Goal: Information Seeking & Learning: Compare options

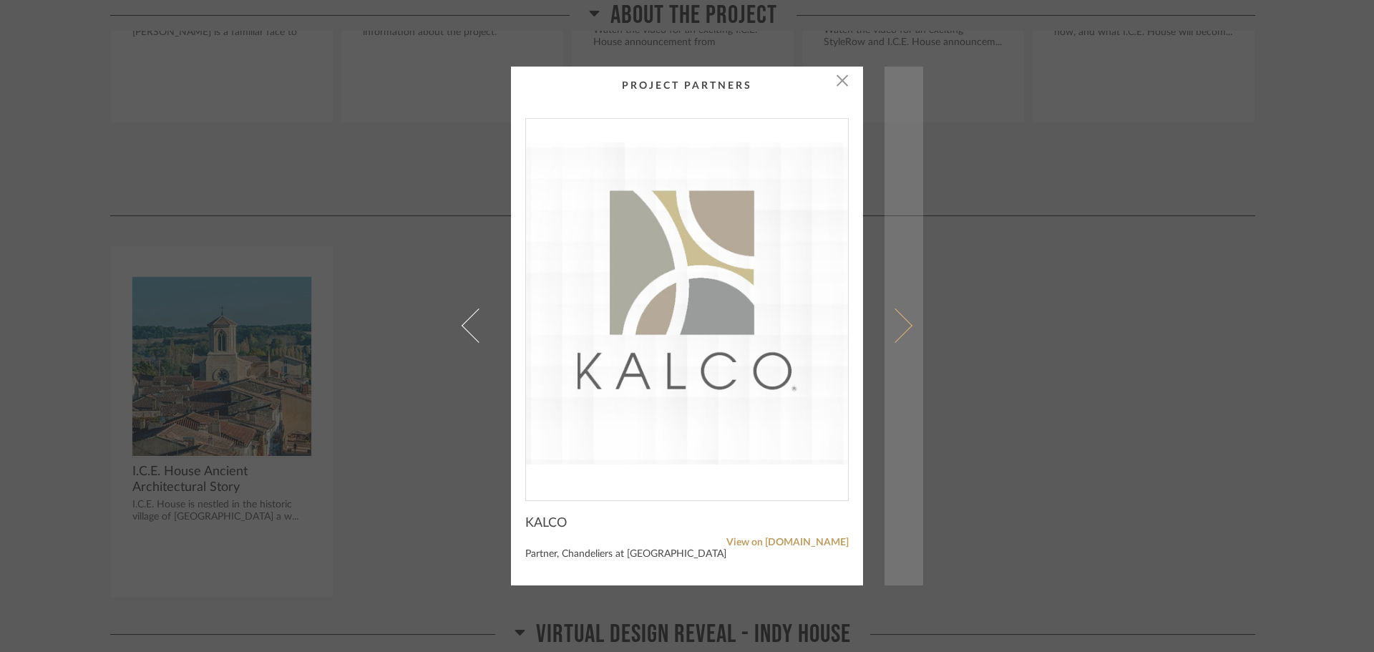
click at [898, 321] on span at bounding box center [895, 325] width 34 height 34
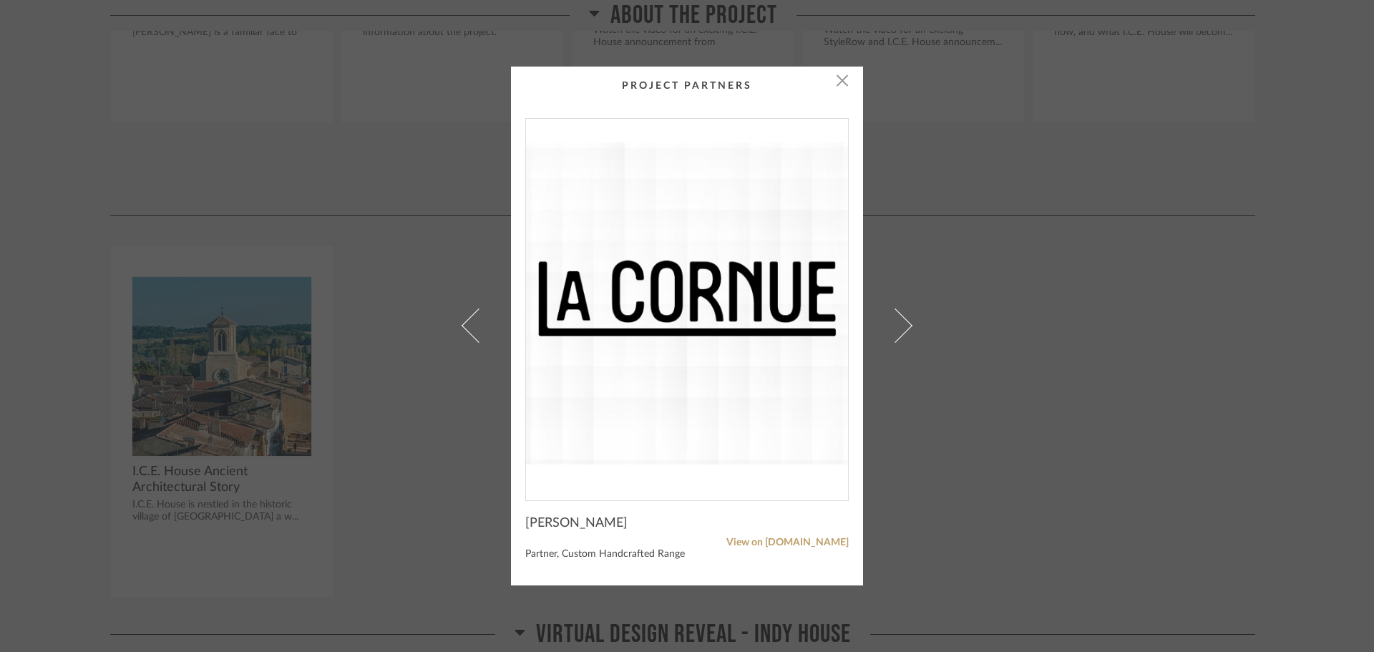
click at [898, 321] on span at bounding box center [895, 325] width 34 height 34
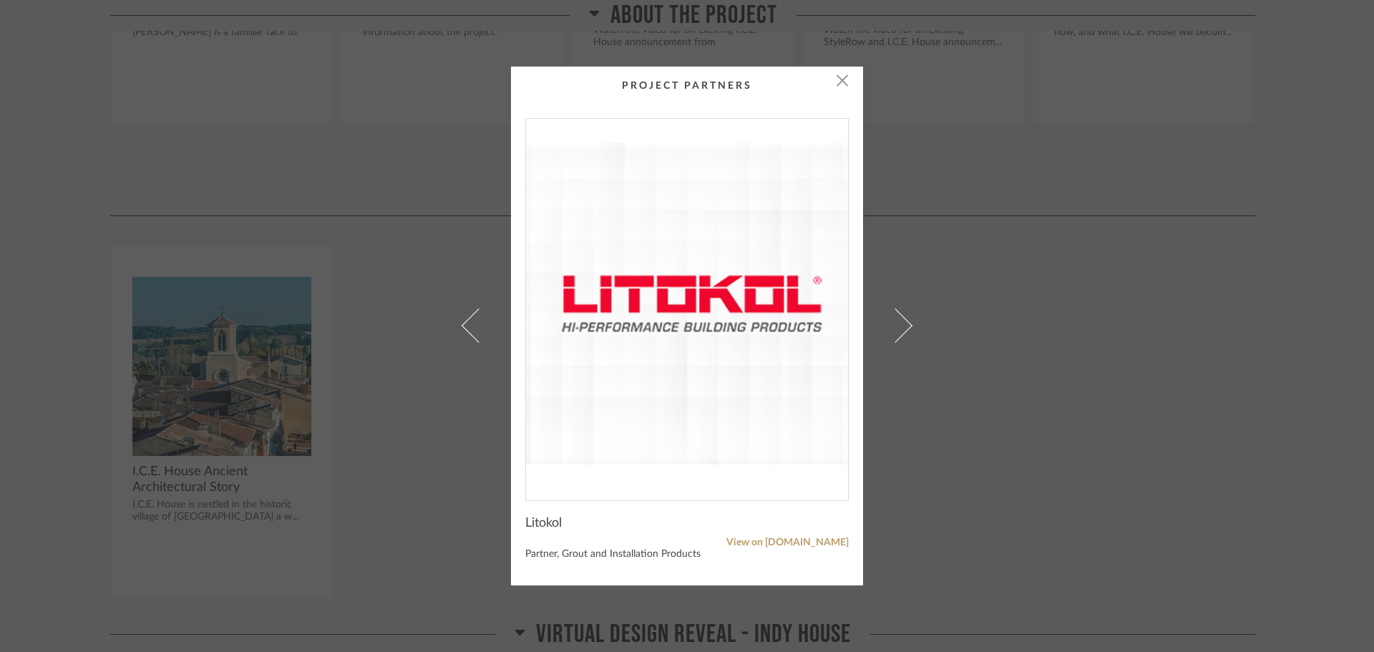
click at [898, 321] on span at bounding box center [895, 325] width 34 height 34
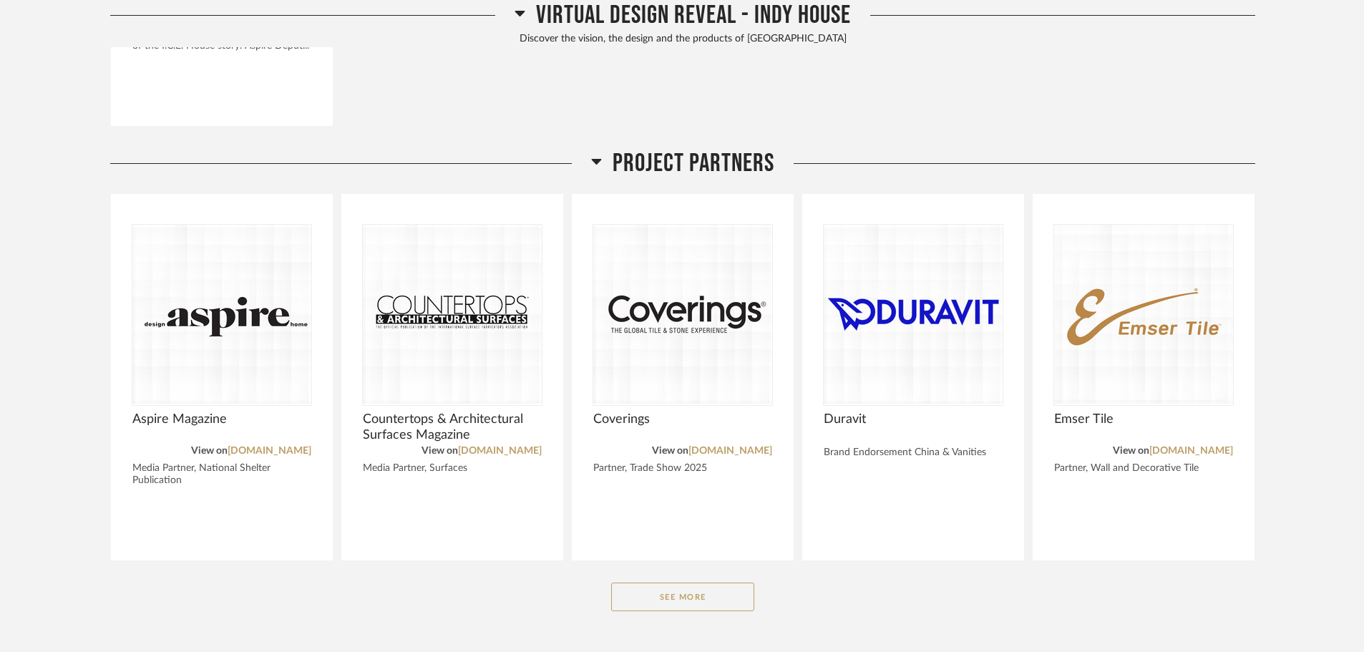
scroll to position [1502, 0]
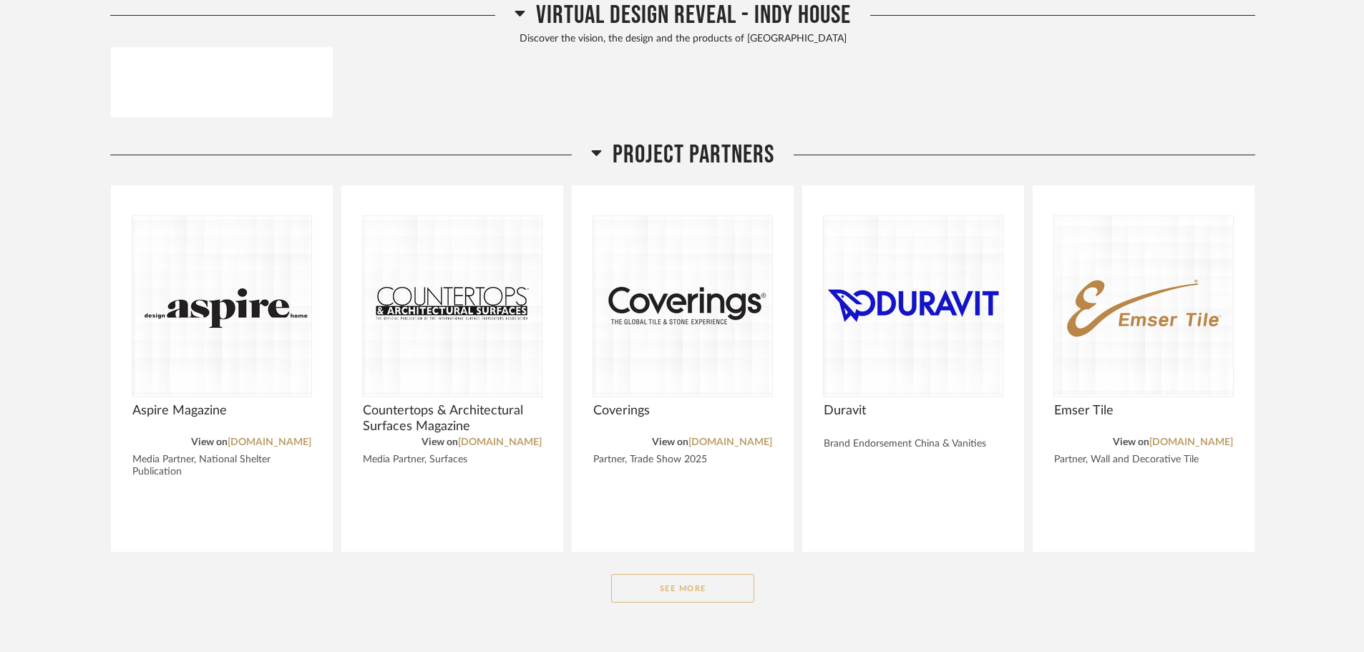
click at [675, 574] on button "See More" at bounding box center [682, 588] width 143 height 29
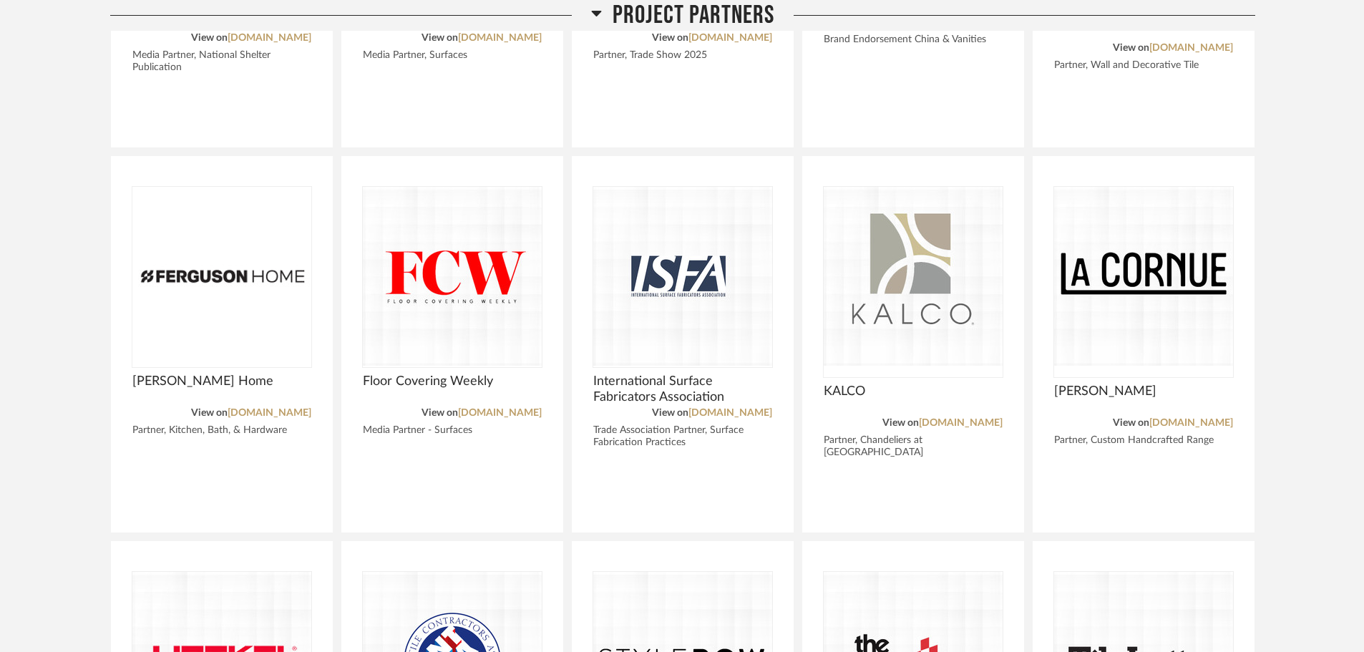
scroll to position [1932, 0]
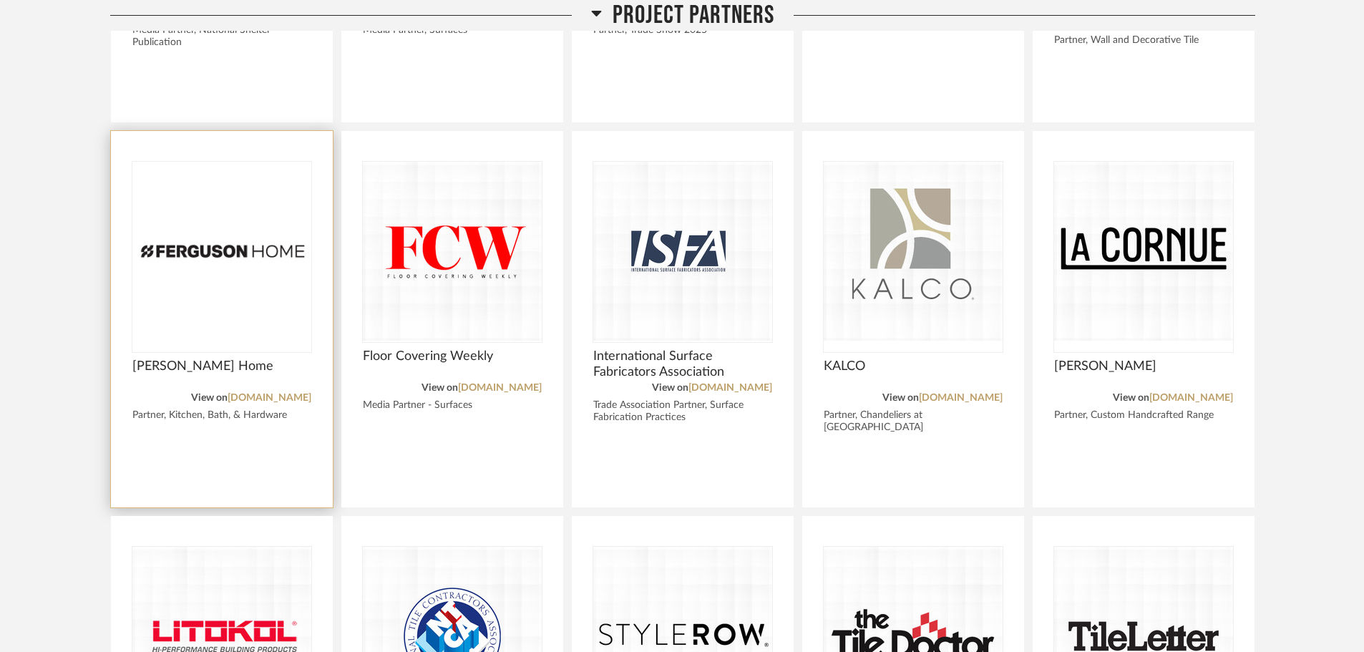
click at [210, 287] on img "0" at bounding box center [221, 251] width 179 height 179
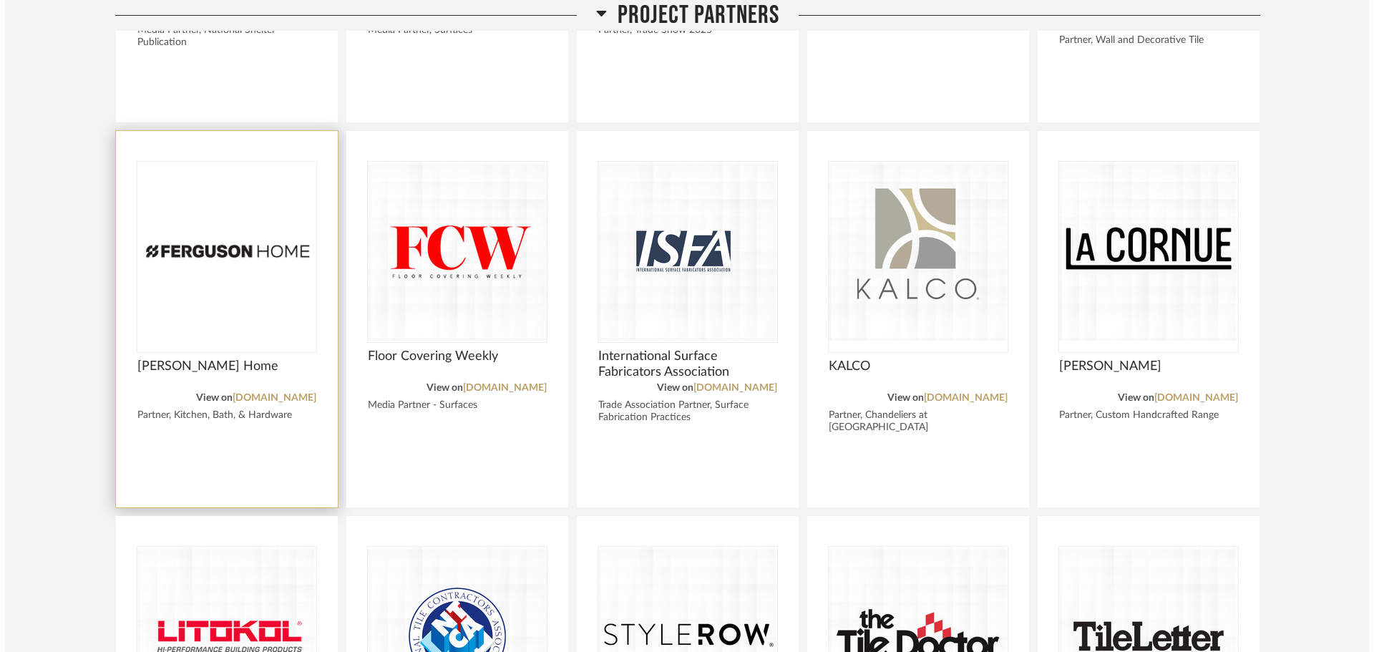
scroll to position [0, 0]
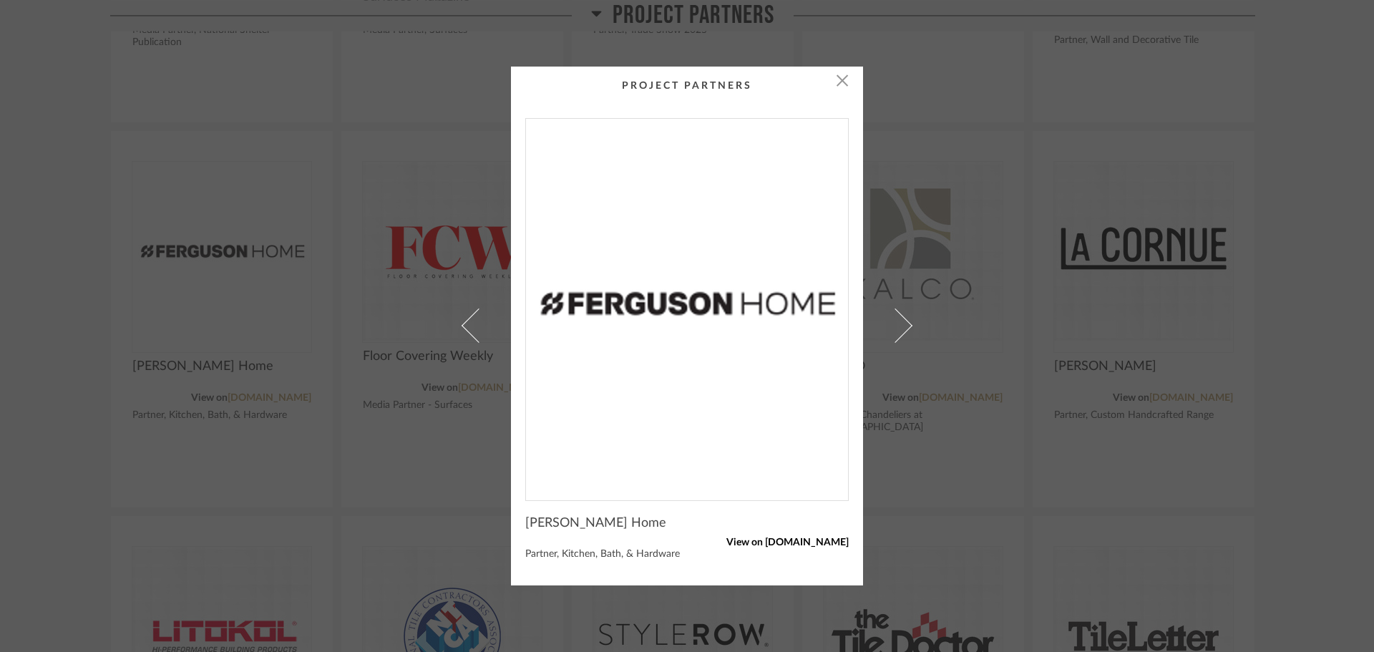
click at [735, 542] on link "View on fergusonhome.com" at bounding box center [686, 543] width 323 height 12
click at [1301, 386] on div "× Ferguson Home View on fergusonhome.com Partner, Kitchen, Bath, & Hardware" at bounding box center [687, 326] width 1374 height 652
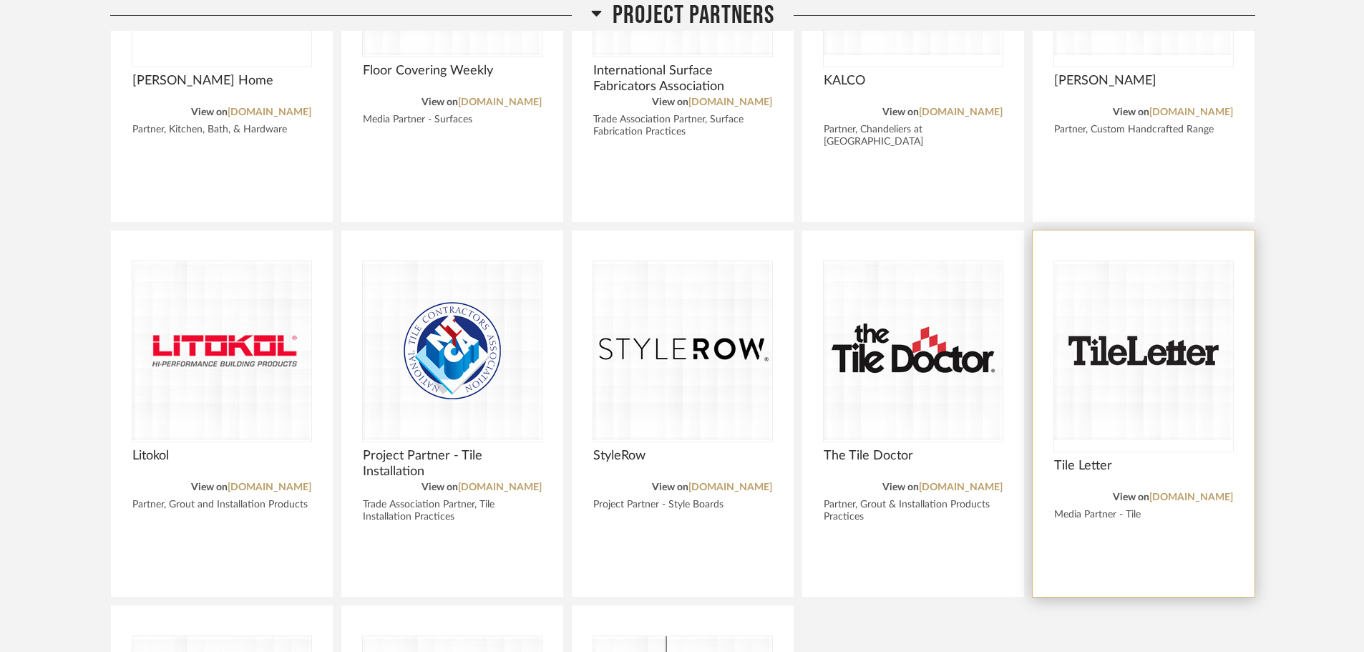
scroll to position [2218, 0]
click at [1195, 489] on div "View on tileletter.com" at bounding box center [1143, 497] width 179 height 16
click at [1184, 492] on link "tileletter.com" at bounding box center [1191, 497] width 84 height 10
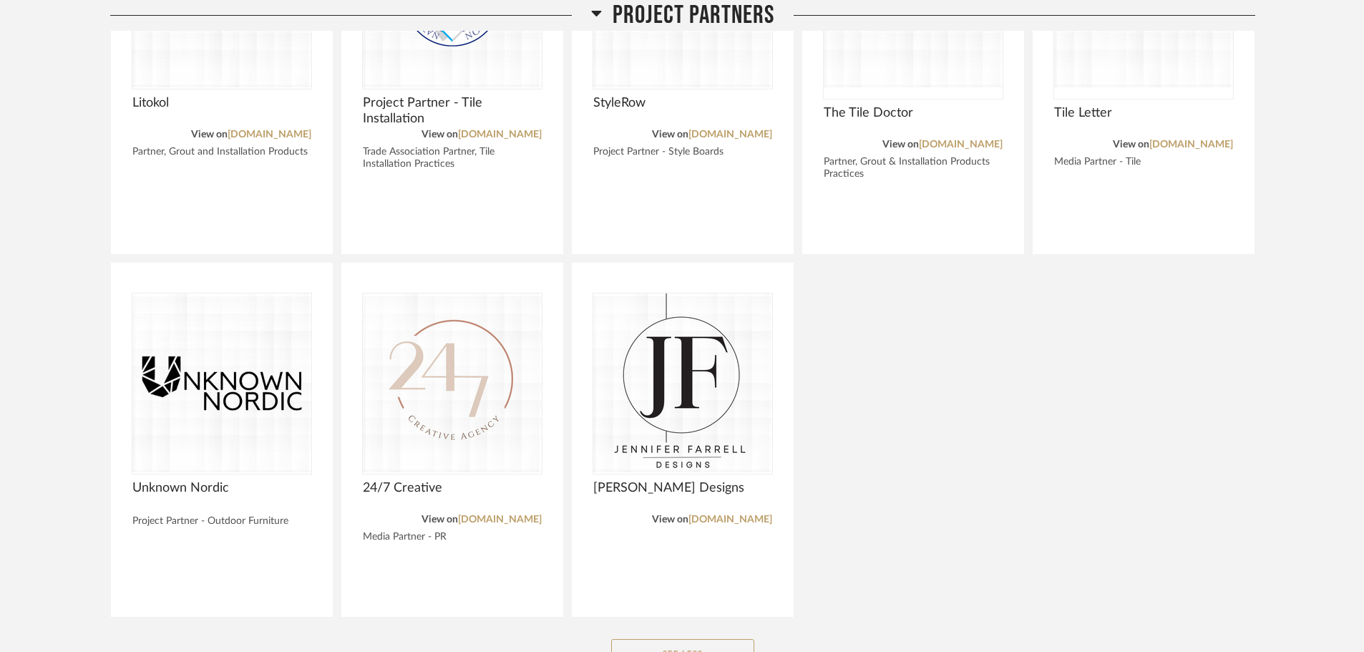
scroll to position [2576, 0]
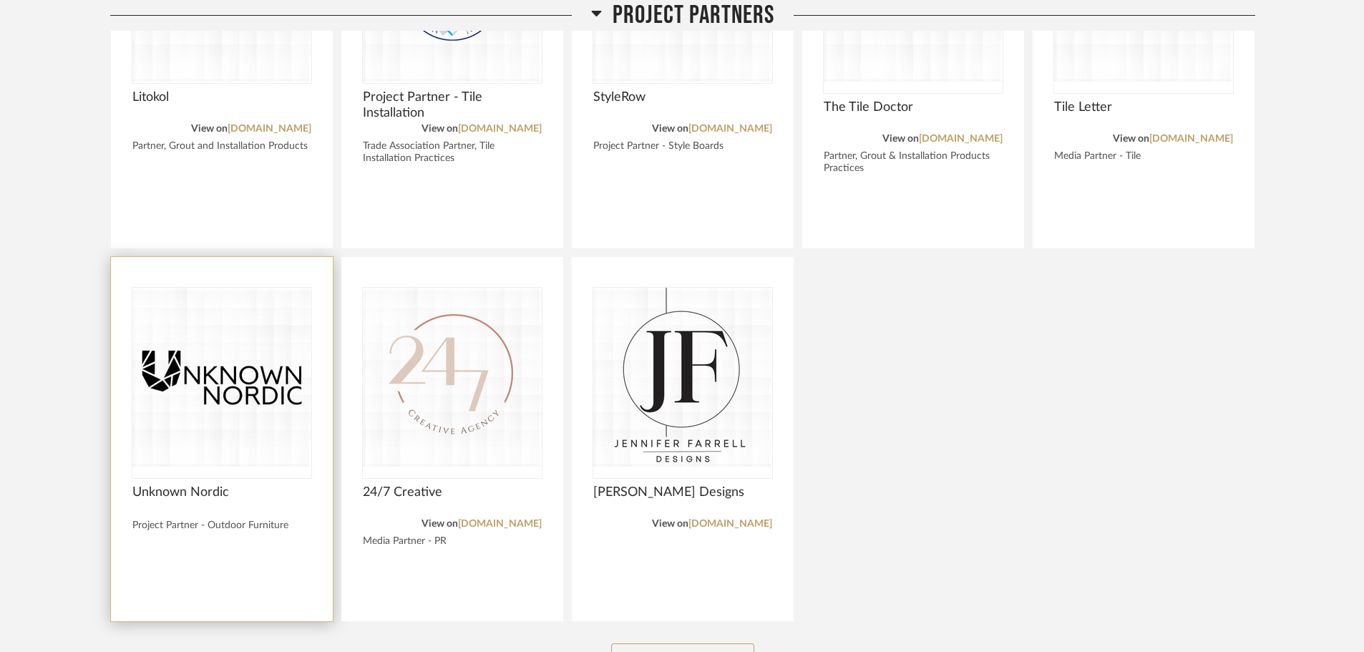
click at [0, 0] on img at bounding box center [0, 0] width 0 height 0
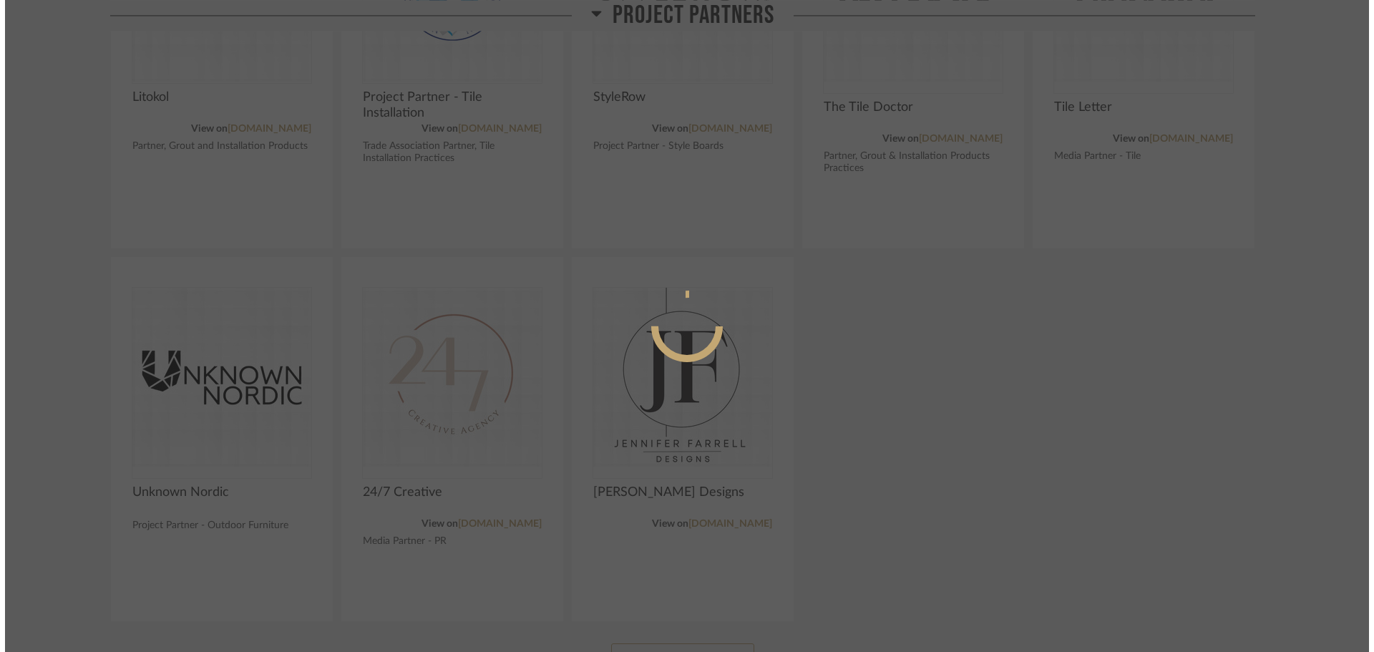
scroll to position [0, 0]
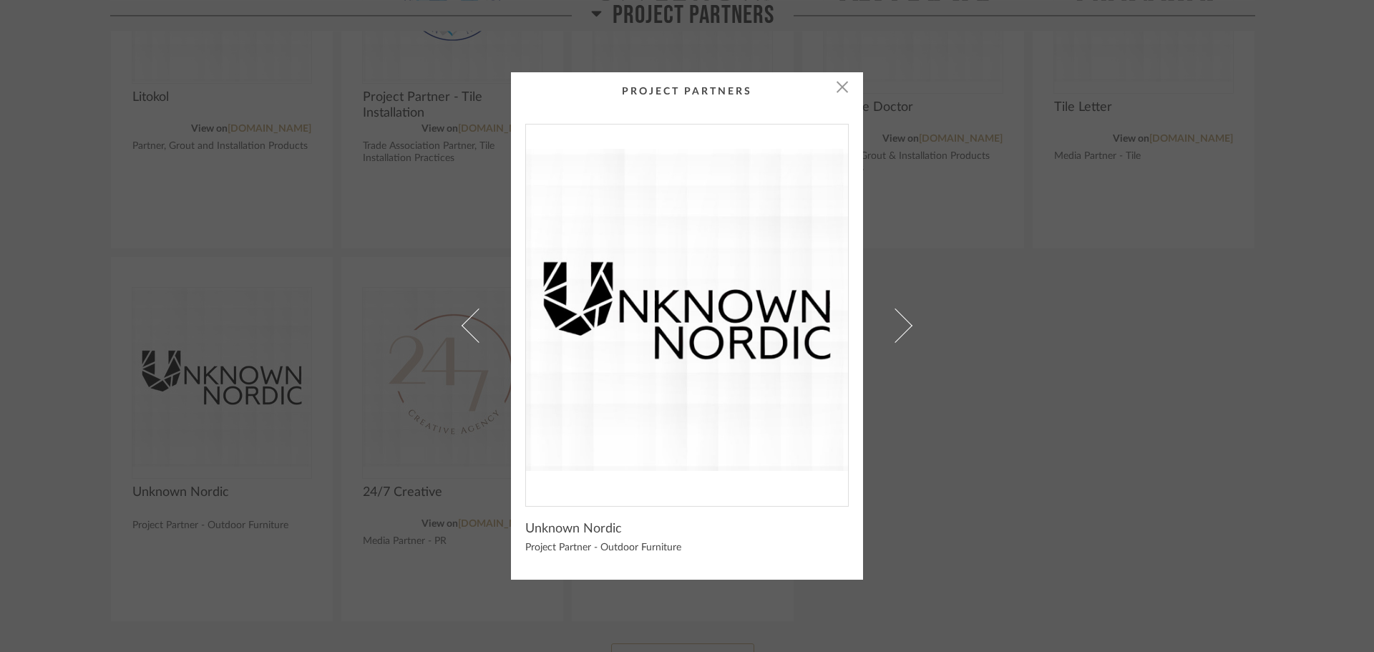
click at [728, 361] on img "0" at bounding box center [687, 309] width 322 height 370
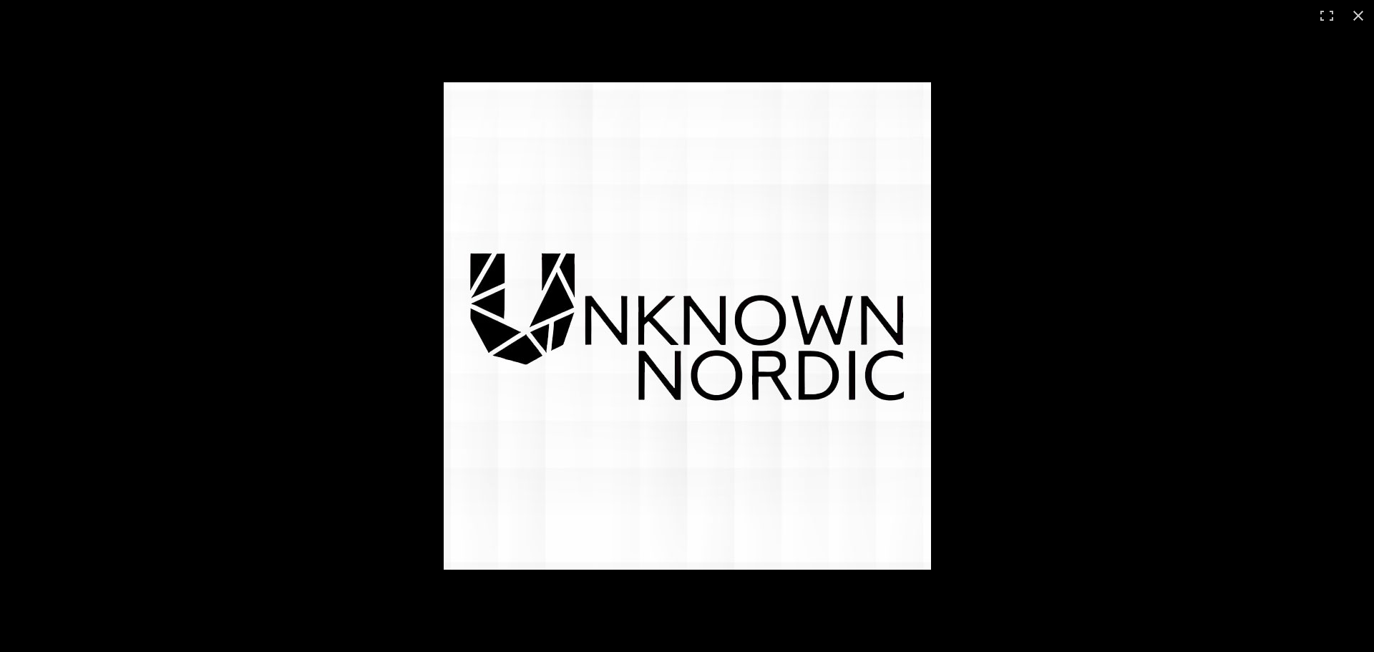
click at [748, 379] on img at bounding box center [687, 325] width 487 height 487
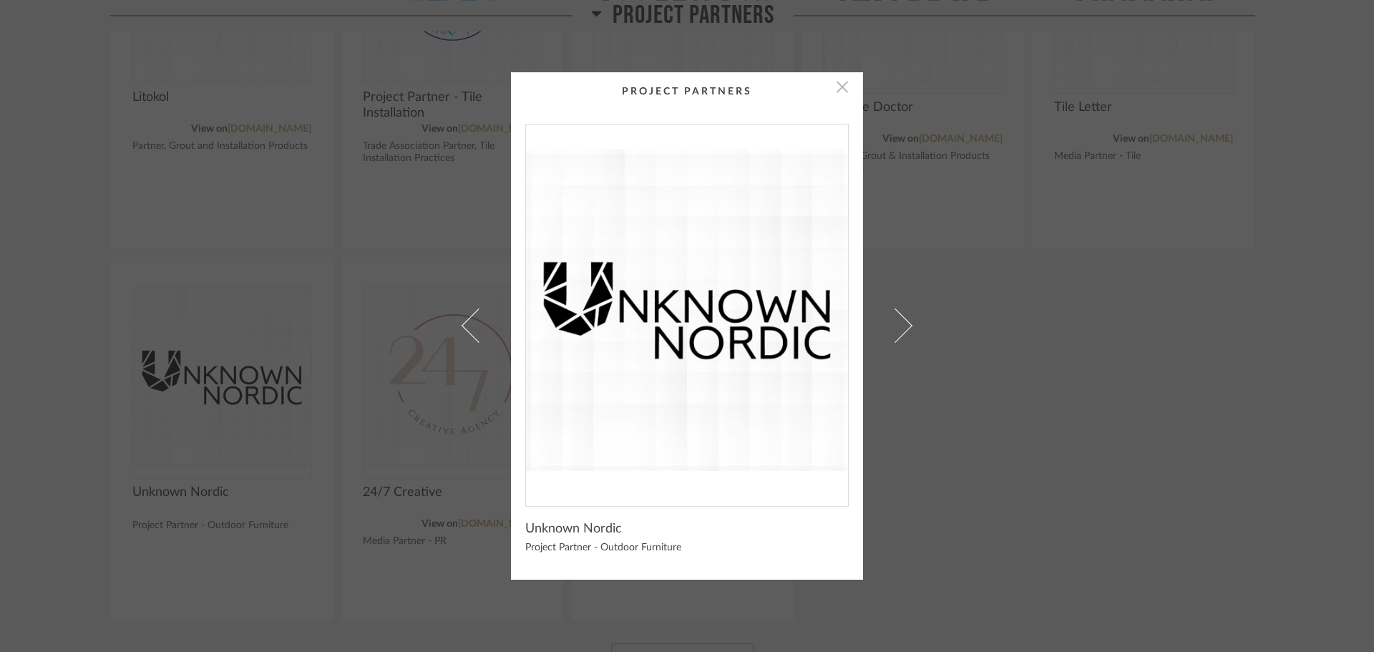
click at [836, 88] on span "button" at bounding box center [842, 86] width 29 height 29
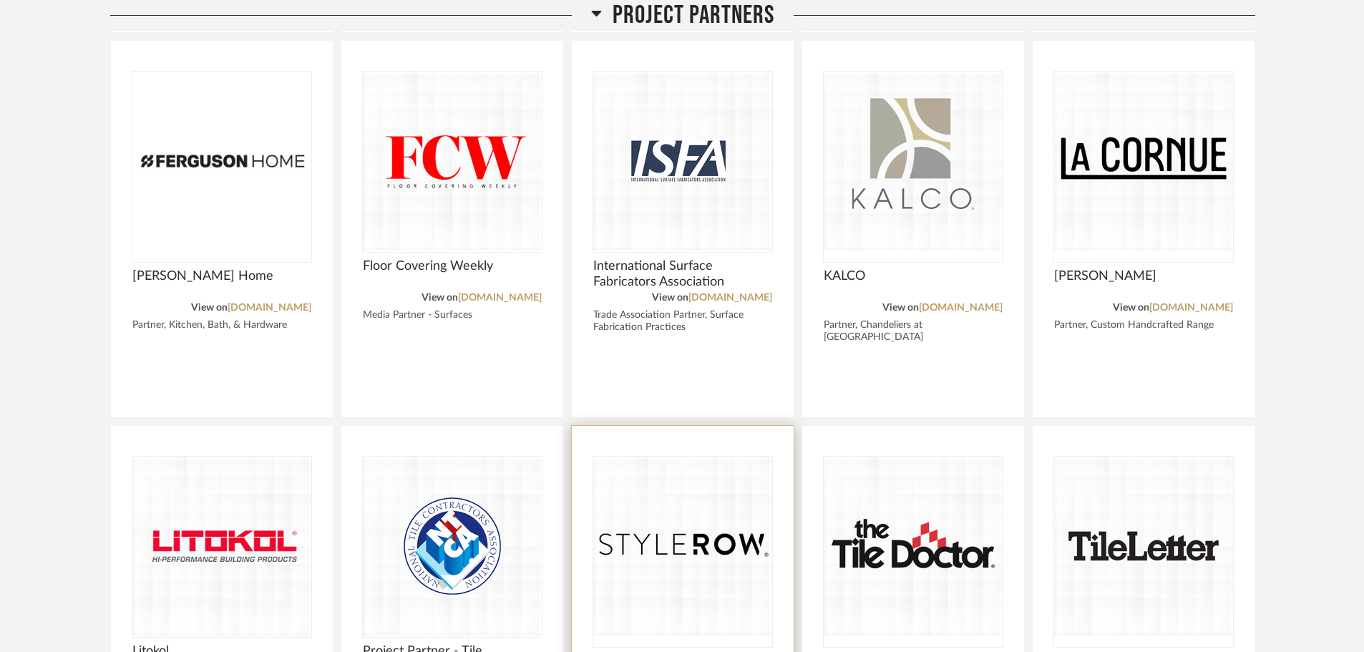
scroll to position [2003, 0]
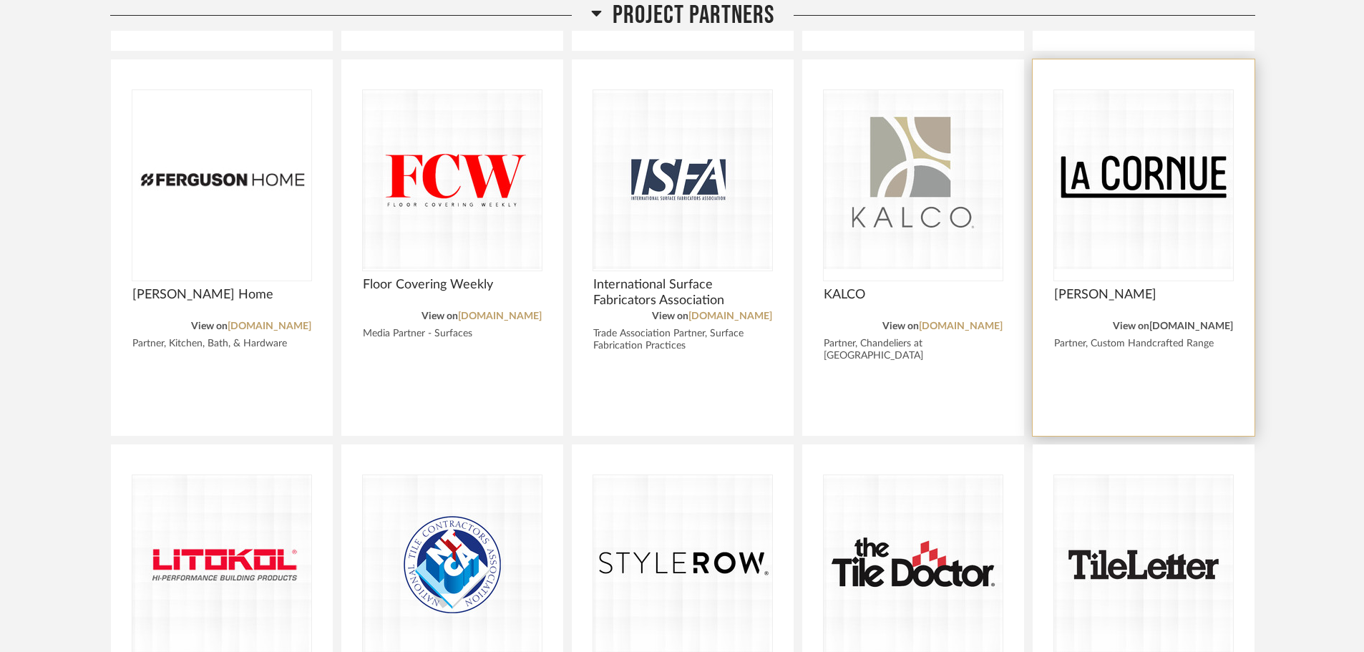
click at [1190, 321] on link "lacornue.com" at bounding box center [1191, 326] width 84 height 10
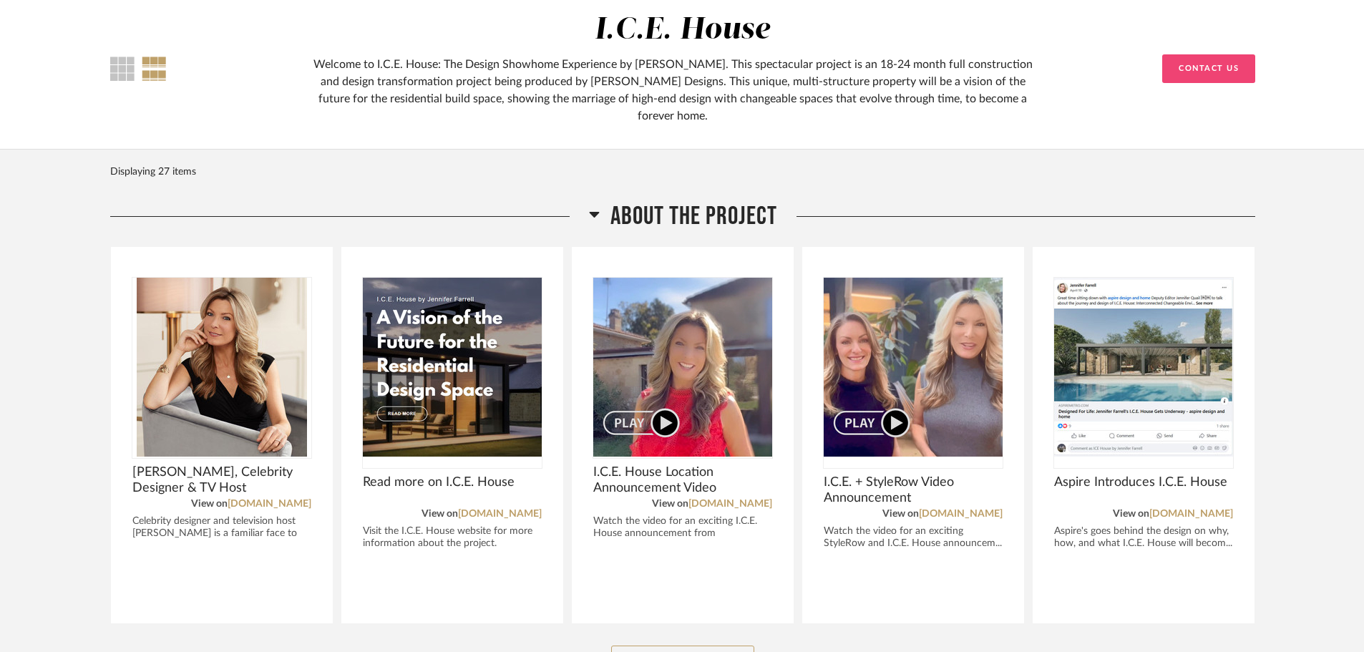
scroll to position [0, 0]
